Goal: Submit feedback/report problem

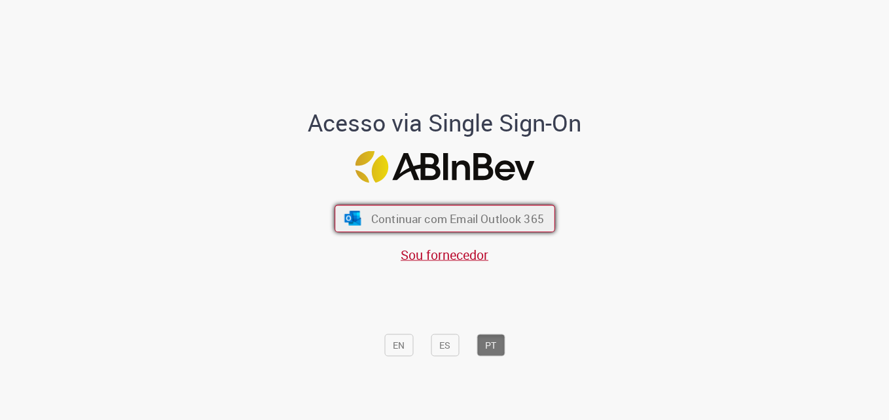
click at [481, 215] on span "Continuar com Email Outlook 365" at bounding box center [457, 218] width 173 height 15
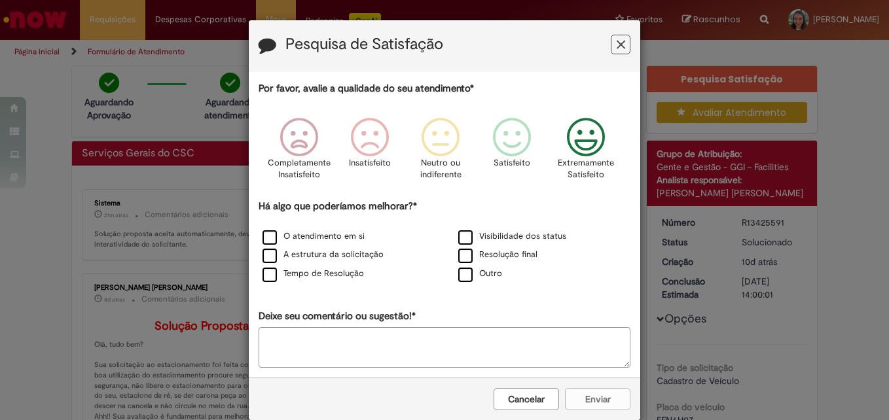
click at [595, 140] on icon "Feedback" at bounding box center [586, 137] width 49 height 39
click at [265, 238] on label "O atendimento em si" at bounding box center [314, 237] width 102 height 12
click at [460, 259] on label "Resolução final" at bounding box center [497, 255] width 79 height 12
click at [602, 399] on button "Enviar" at bounding box center [597, 399] width 65 height 22
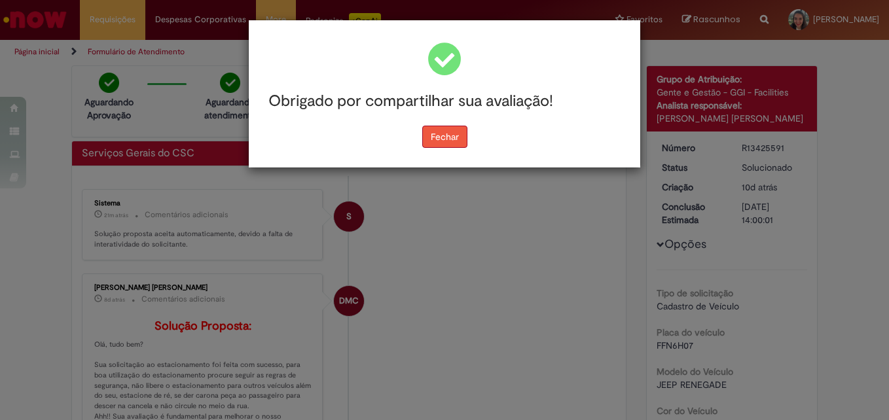
click at [443, 134] on button "Fechar" at bounding box center [444, 137] width 45 height 22
